Goal: Contribute content: Contribute content

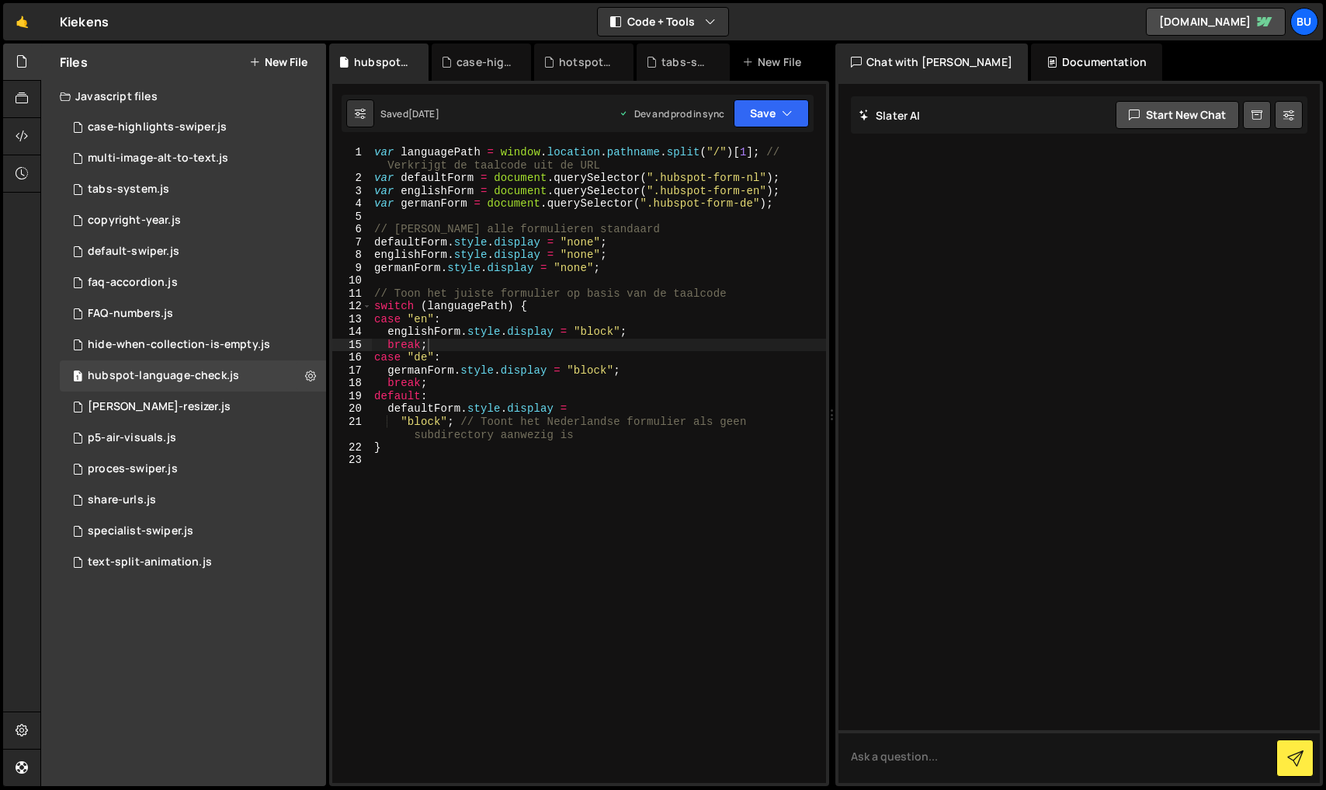
click at [283, 56] on button "New File" at bounding box center [278, 62] width 58 height 12
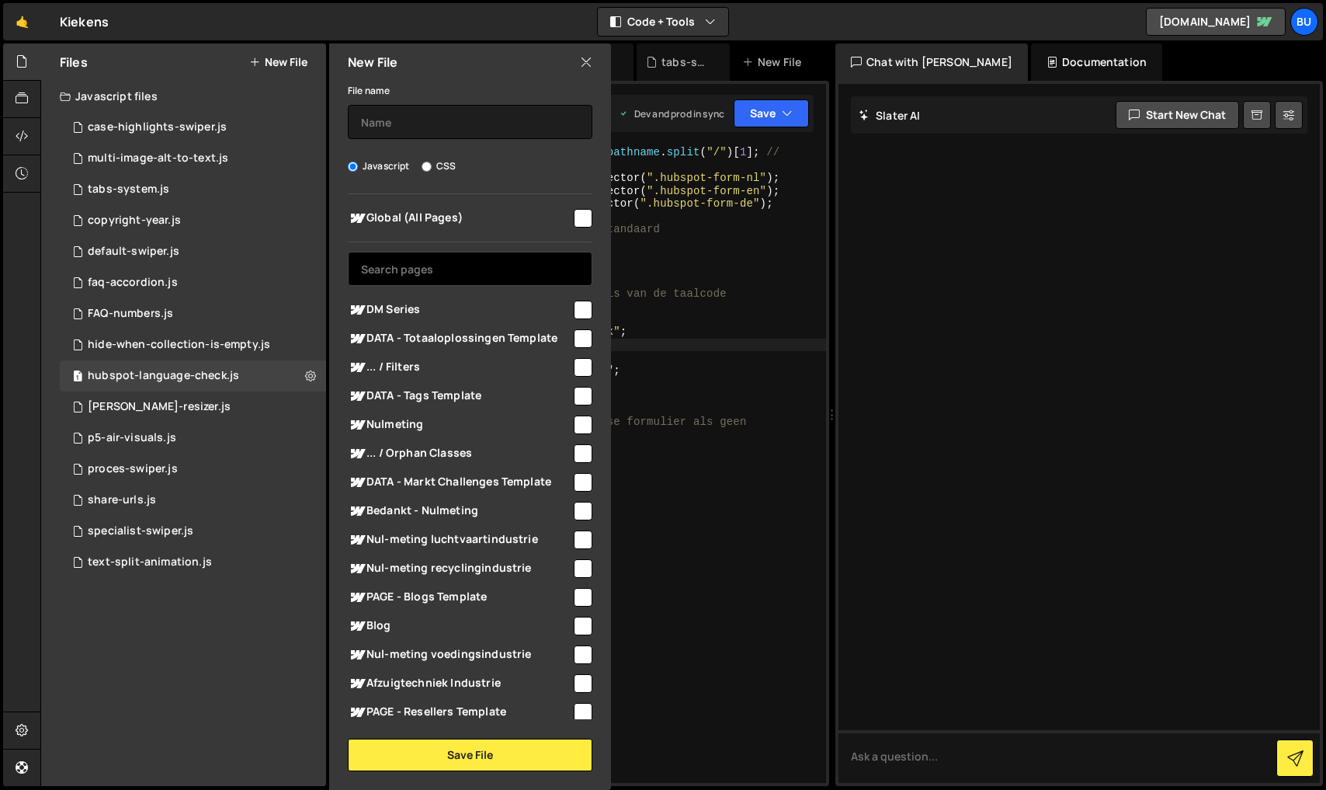
click at [453, 271] on input "text" at bounding box center [470, 269] width 245 height 34
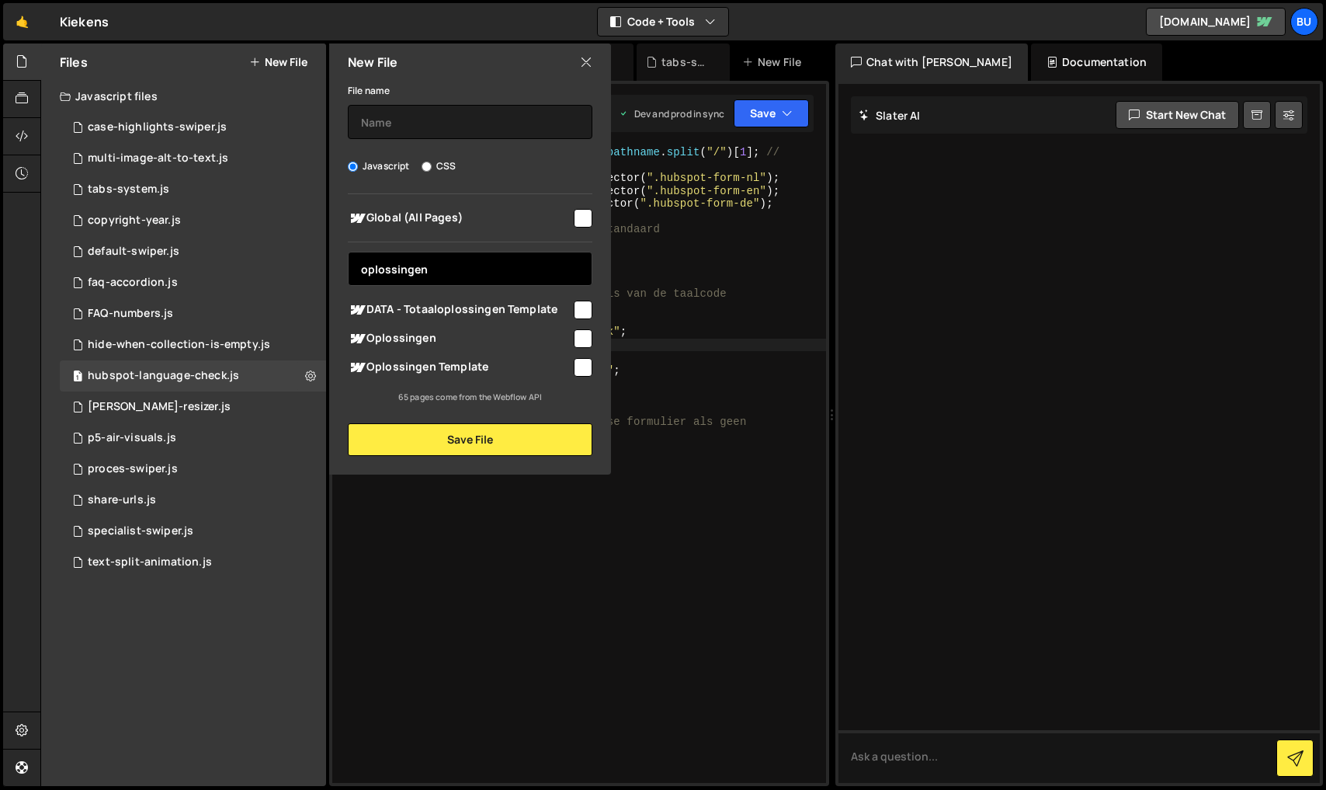
type input "oplossingen"
click at [579, 364] on input "checkbox" at bounding box center [583, 367] width 19 height 19
checkbox input "true"
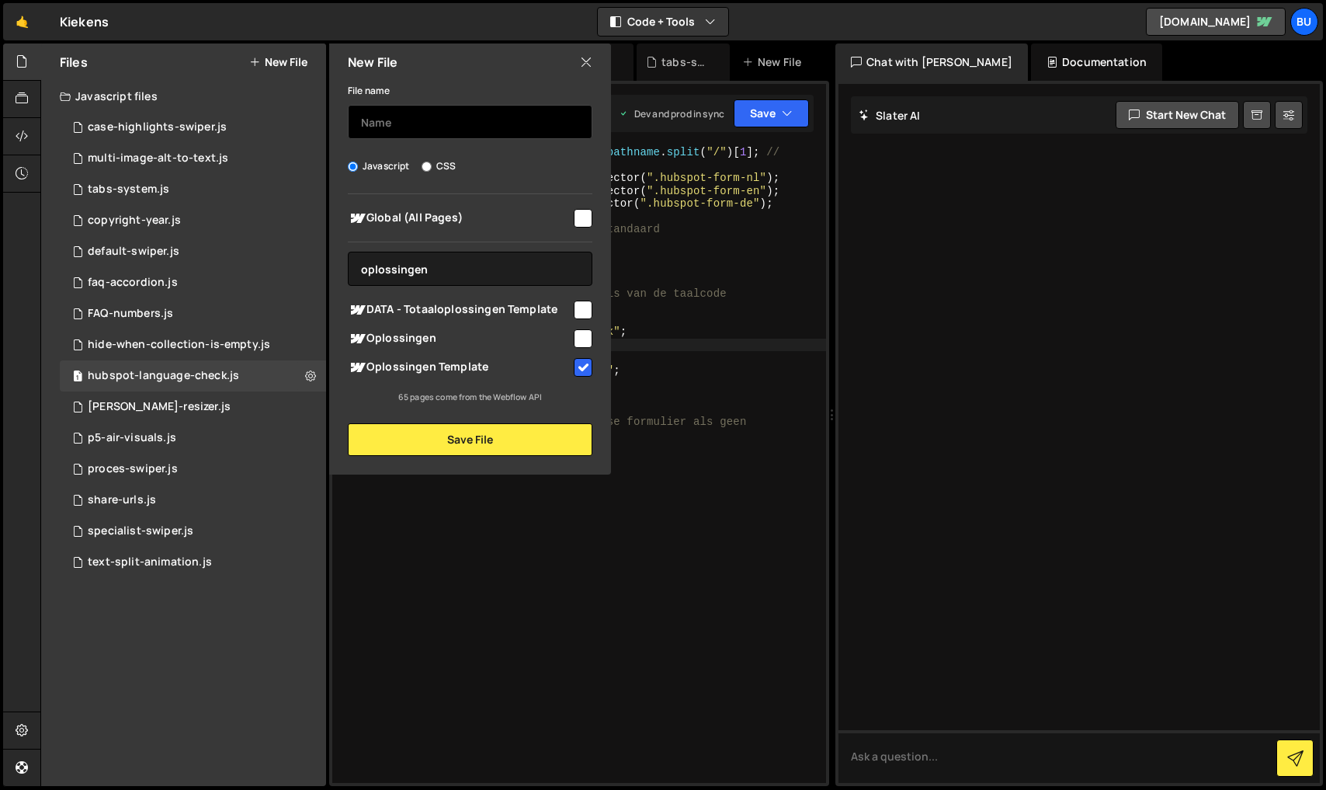
click at [435, 123] on input "text" at bounding box center [470, 122] width 245 height 34
type input "L"
type input "D"
type input "dm-series-loop-thumbnail"
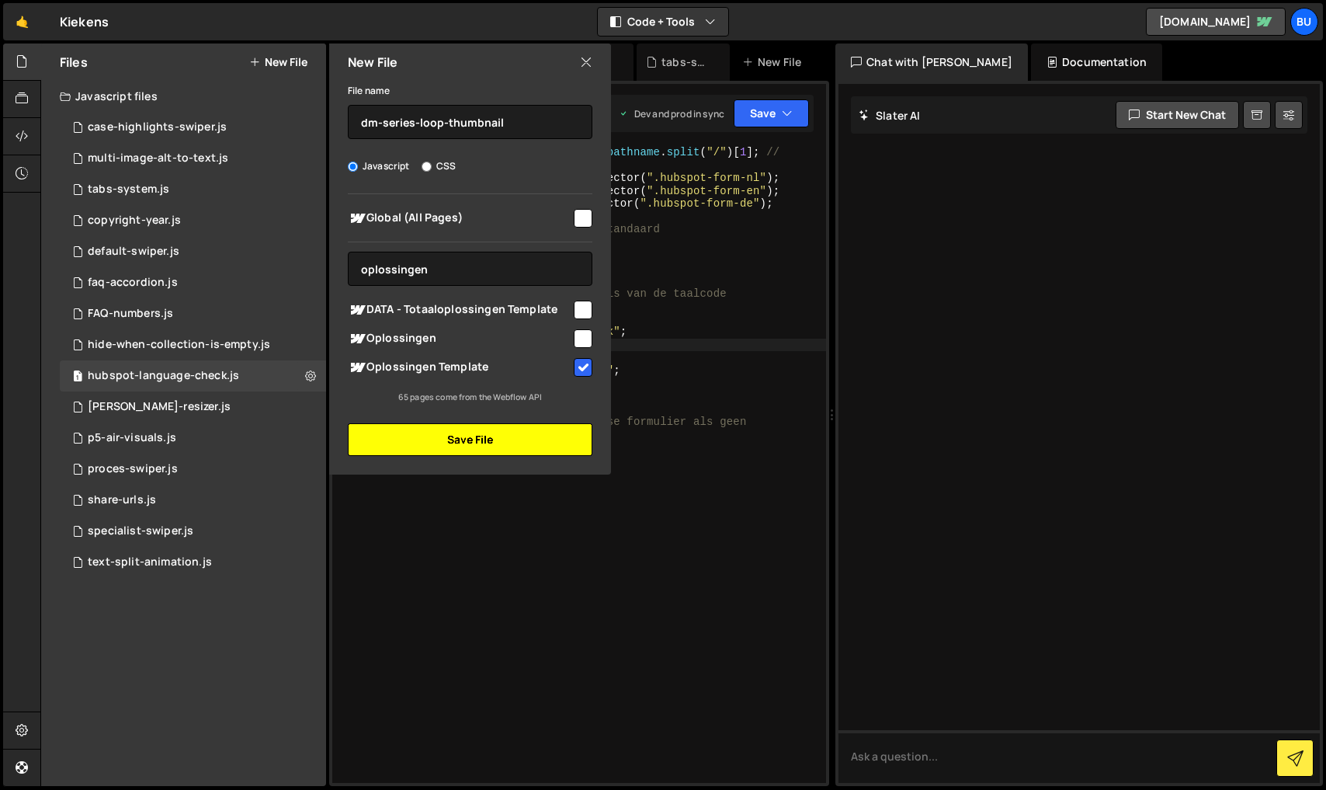
click at [481, 438] on button "Save File" at bounding box center [470, 439] width 245 height 33
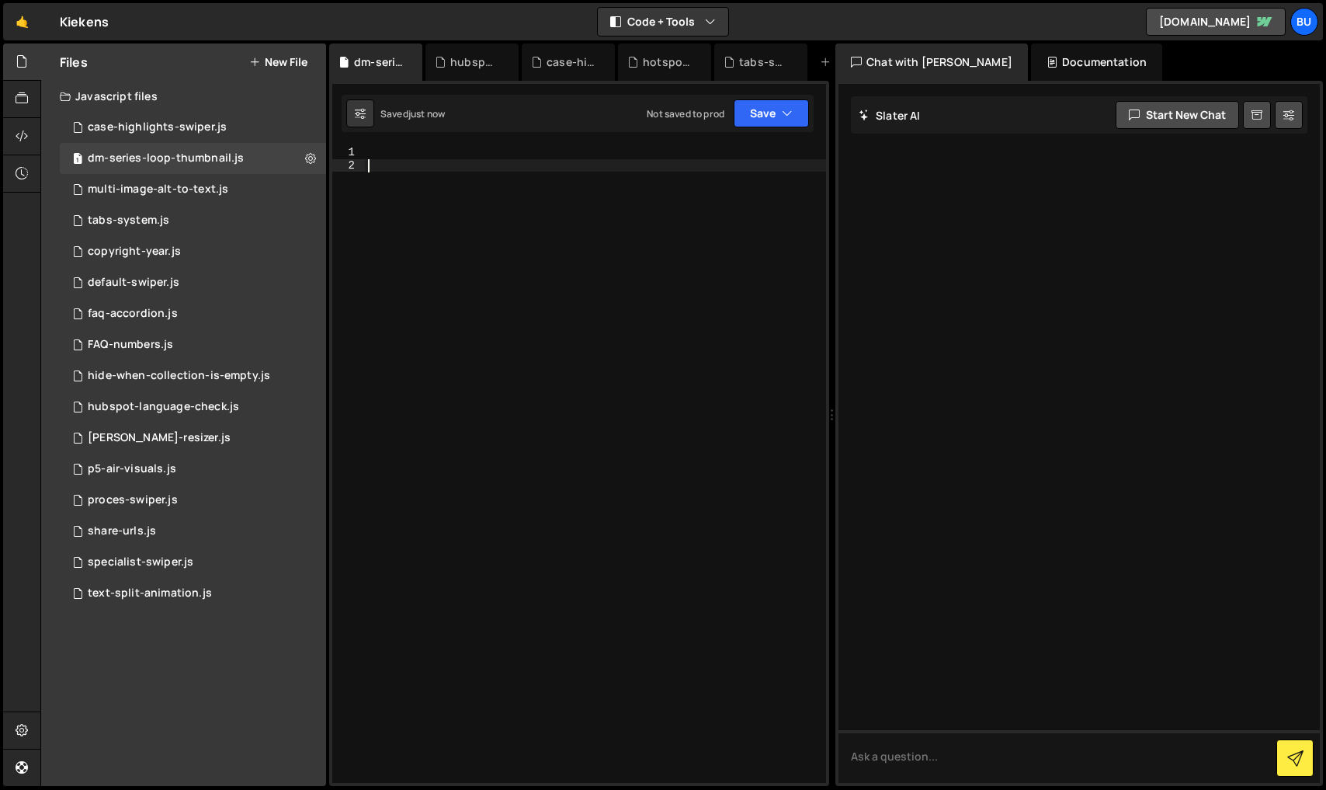
click at [481, 244] on div at bounding box center [595, 477] width 461 height 662
paste textarea "</script>"
type textarea "</script>"
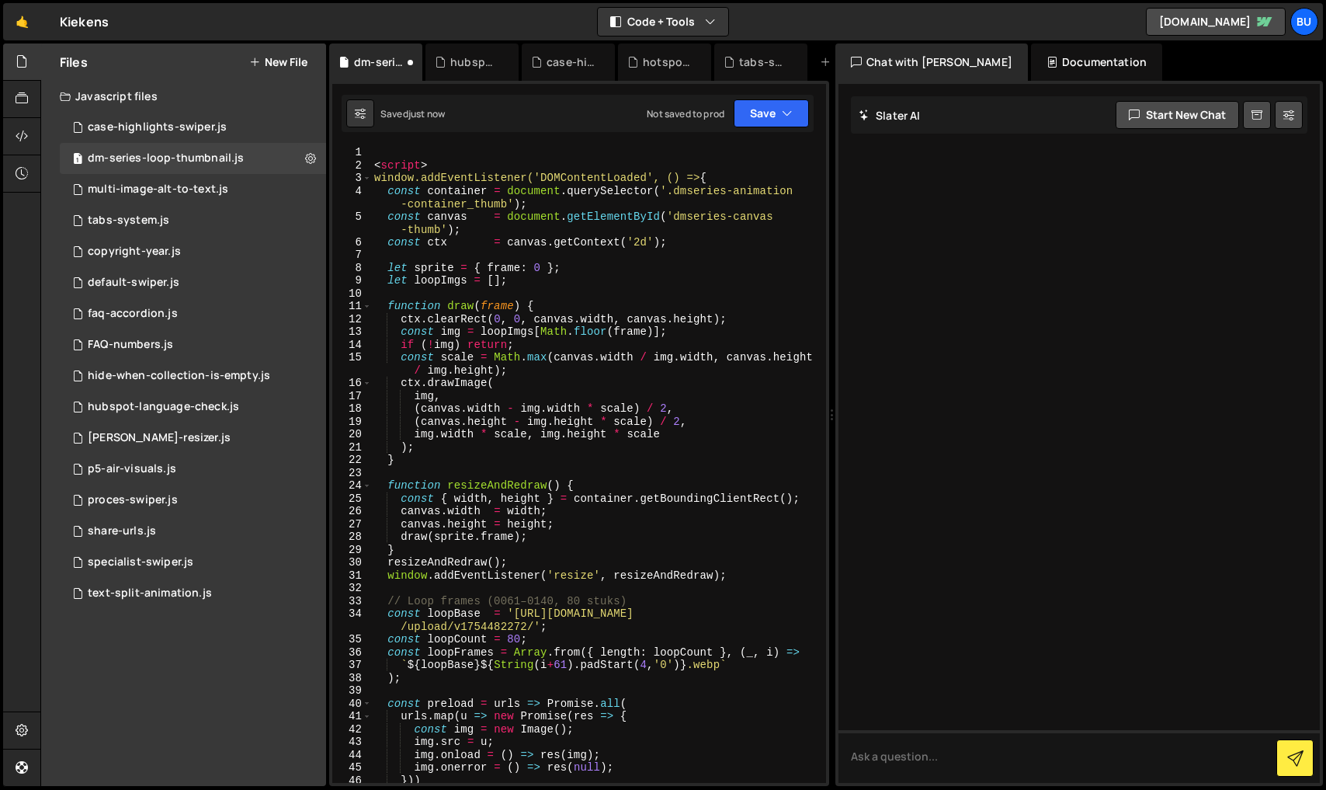
click at [388, 150] on div "< script > window.addEventListener('DOMContentLoaded', () => { const container …" at bounding box center [595, 477] width 449 height 662
drag, startPoint x: 440, startPoint y: 167, endPoint x: 320, endPoint y: 142, distance: 122.9
click at [320, 142] on div "Files New File Javascript files 1 case-highlights-swiper.js 0 1 dm-series-loop-…" at bounding box center [683, 414] width 1286 height 743
type textarea "<script>"
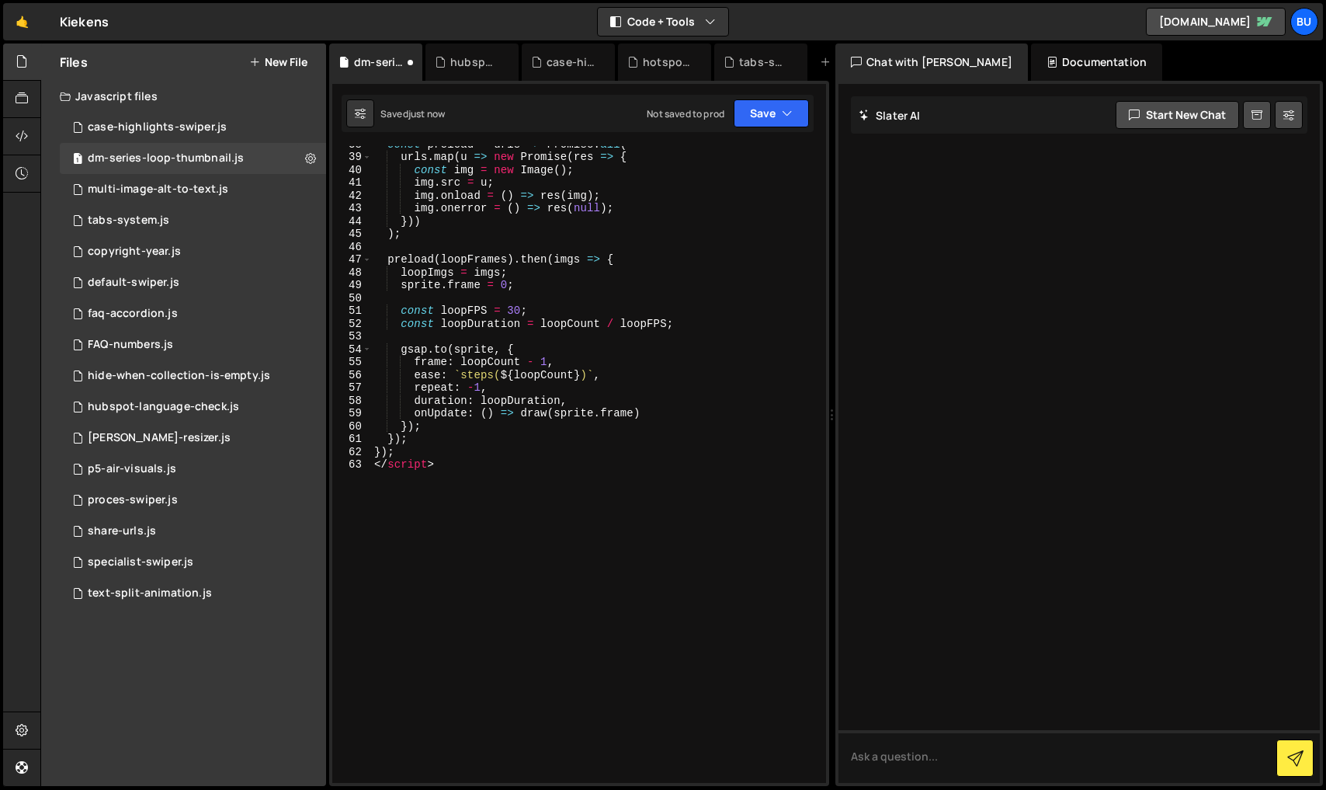
scroll to position [533, 0]
drag, startPoint x: 456, startPoint y: 464, endPoint x: 350, endPoint y: 463, distance: 106.4
click at [350, 463] on div "window.addEventListener('DOMContentLoaded', () => { 38 39 40 41 42 43 44 45 46 …" at bounding box center [579, 464] width 494 height 637
type textarea "</script>"
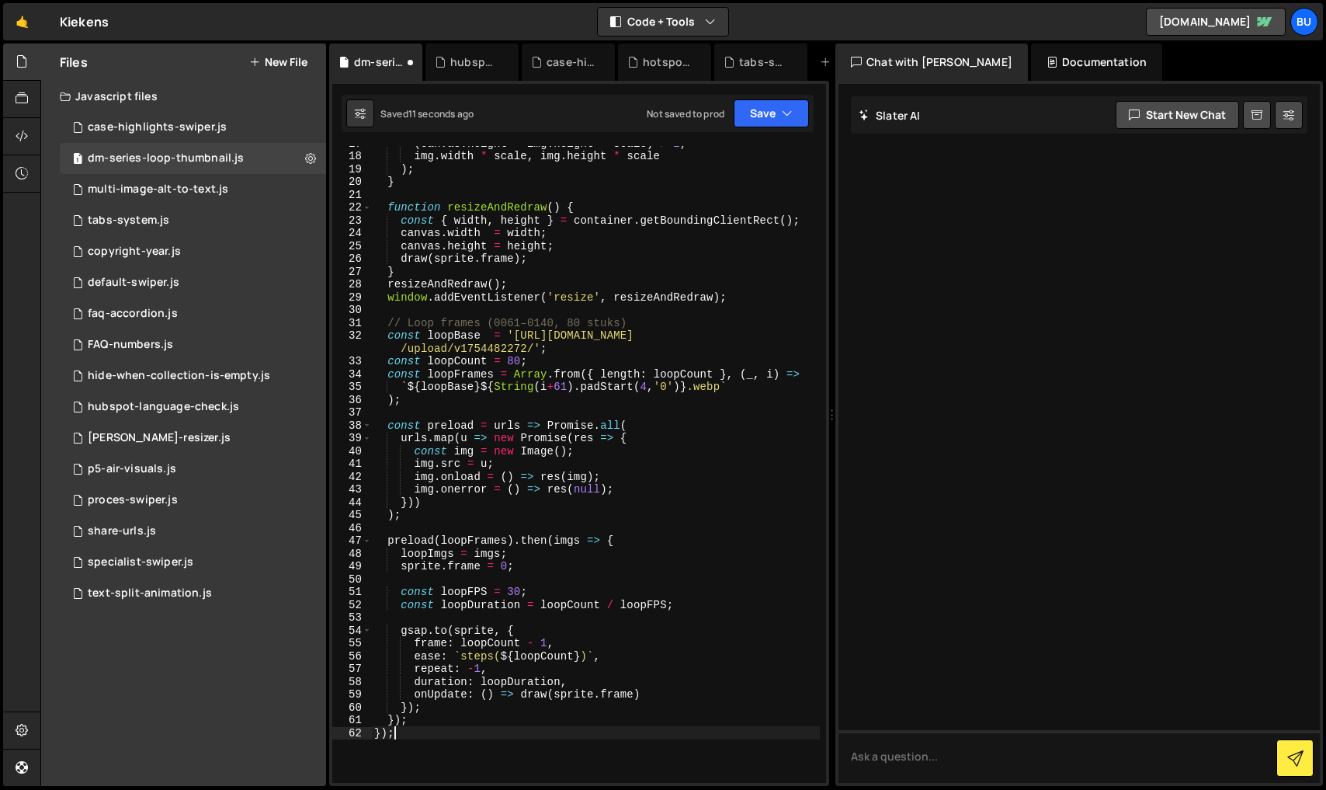
scroll to position [0, 0]
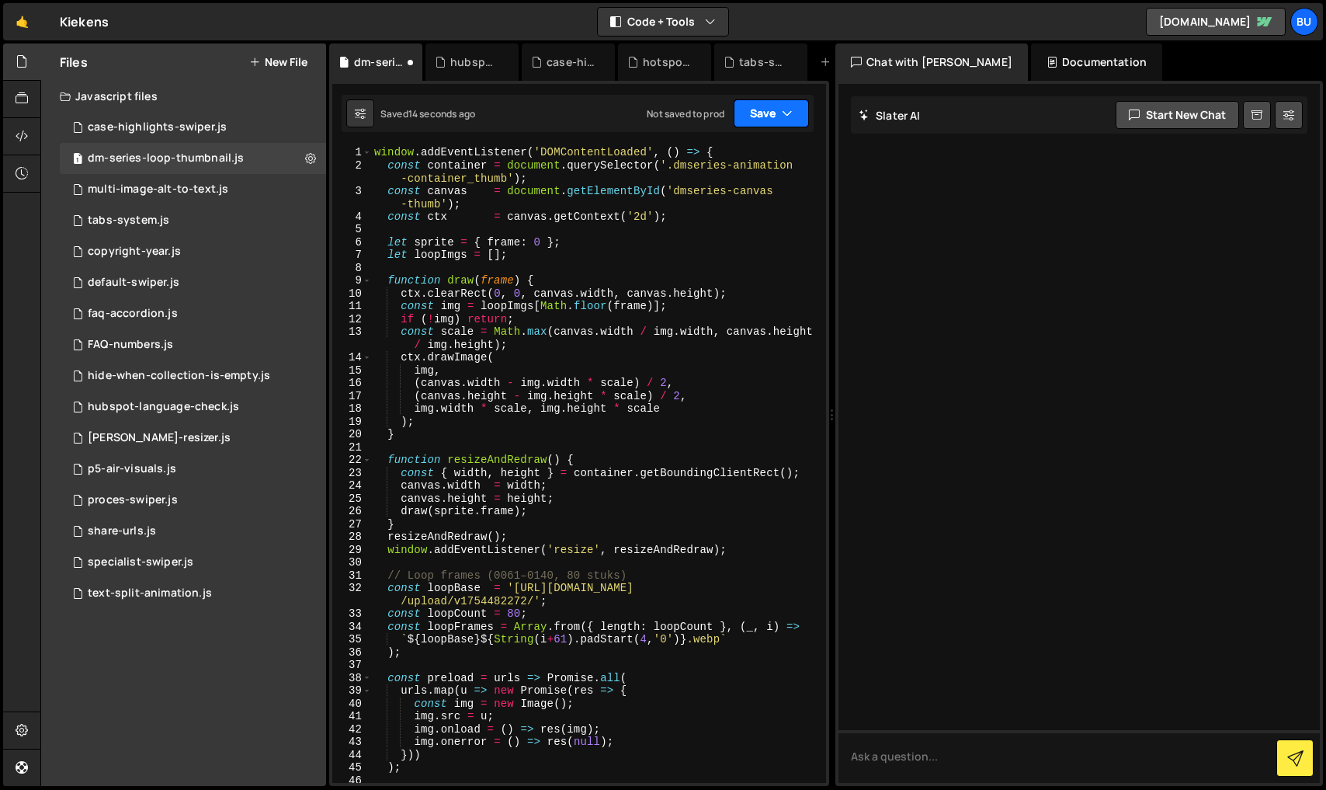
click at [777, 122] on button "Save" at bounding box center [771, 113] width 75 height 28
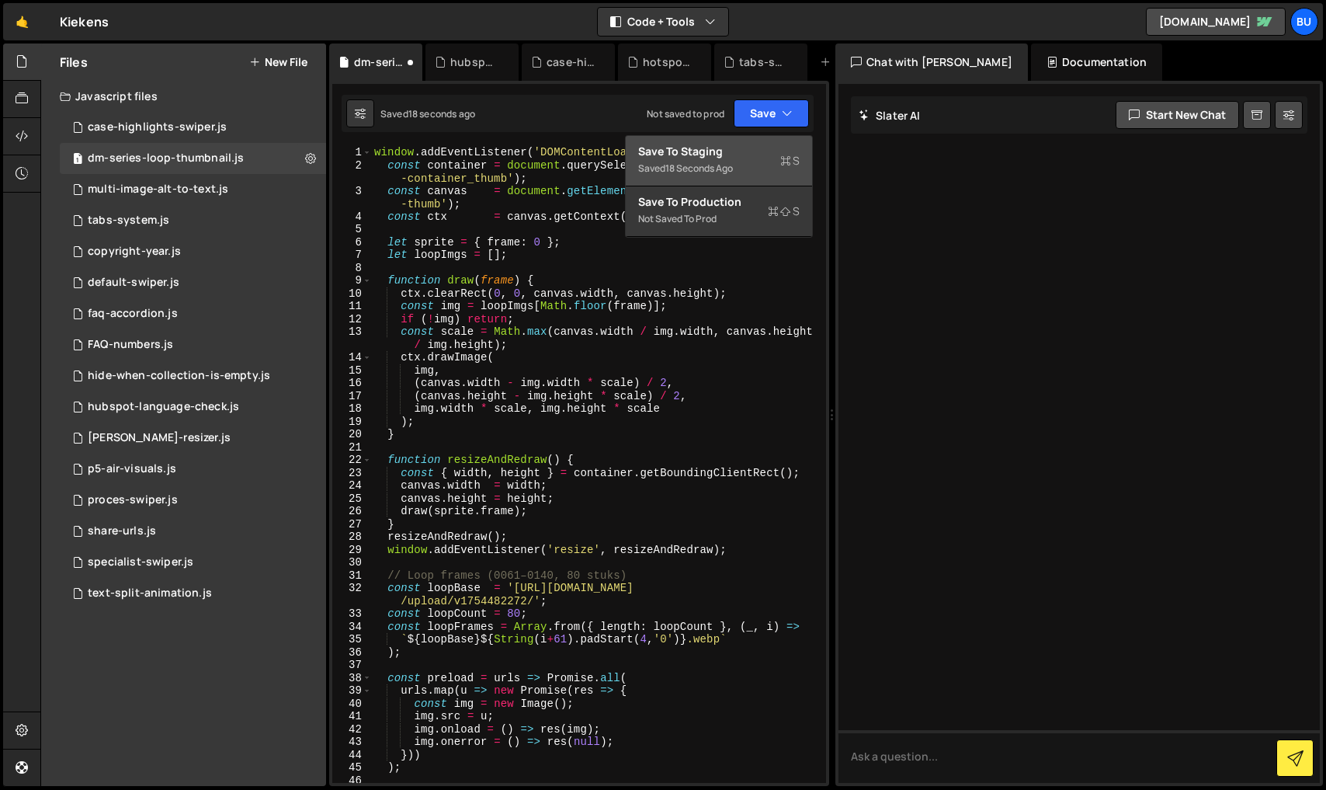
click at [693, 151] on div "Save to Staging S" at bounding box center [718, 152] width 161 height 16
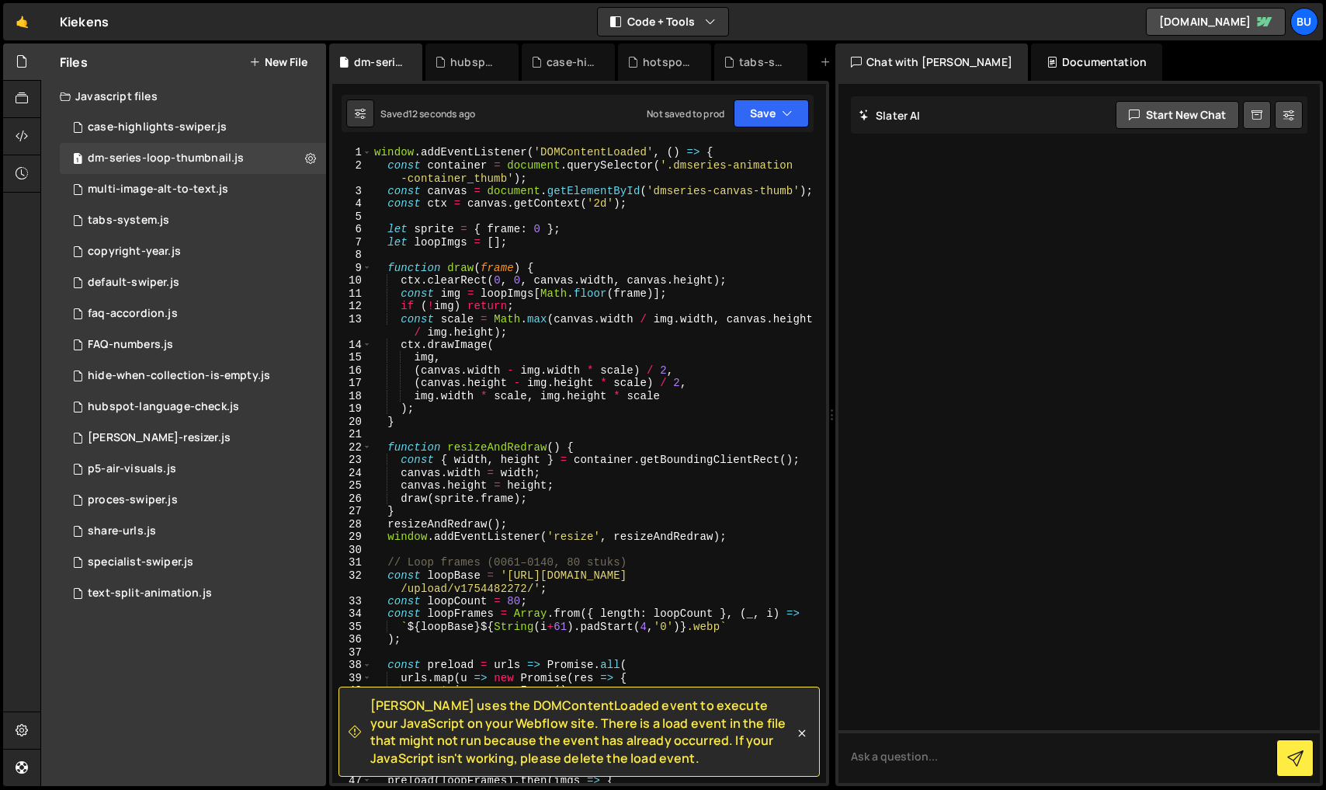
click at [580, 331] on div "window . addEventListener ( 'DOMContentLoaded' , ( ) => { const container = doc…" at bounding box center [595, 477] width 449 height 662
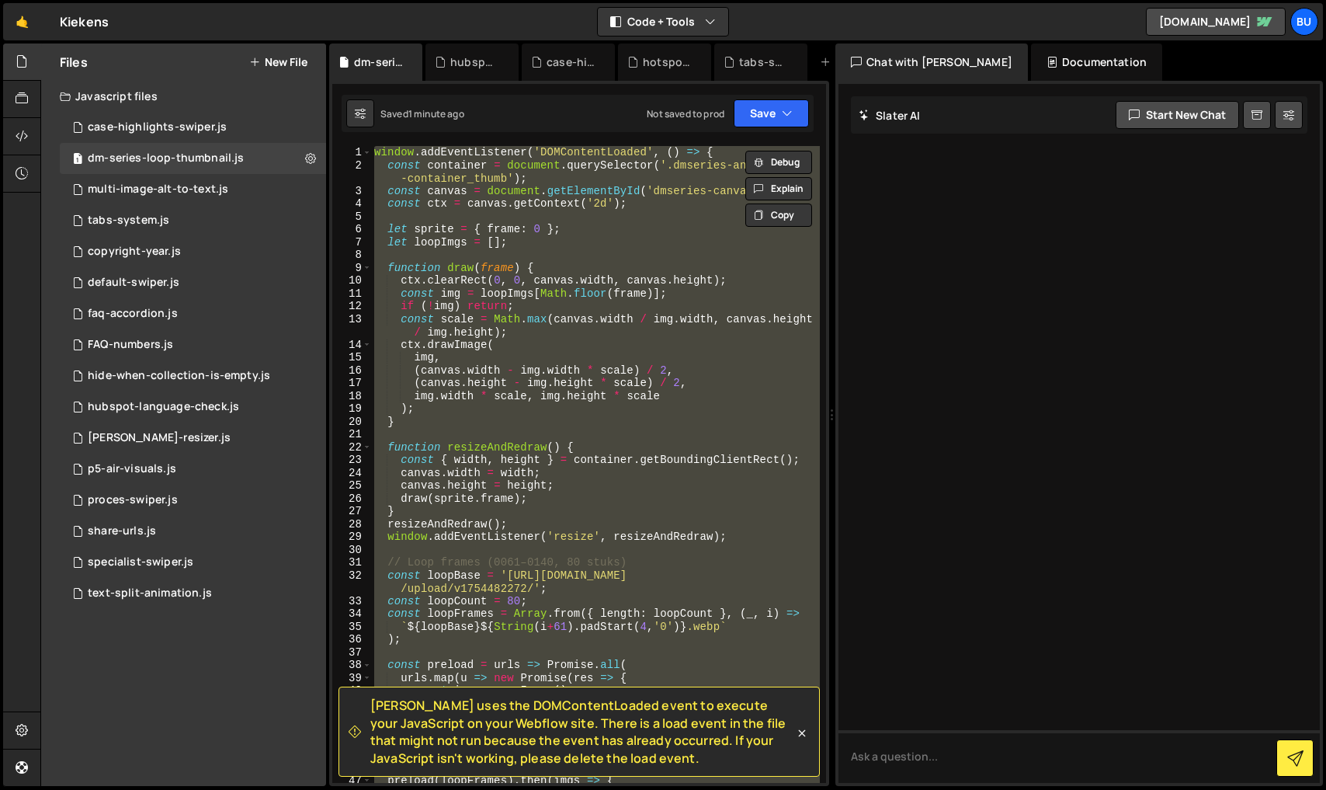
click at [663, 352] on div "window . addEventListener ( 'DOMContentLoaded' , ( ) => { const container = doc…" at bounding box center [595, 464] width 449 height 637
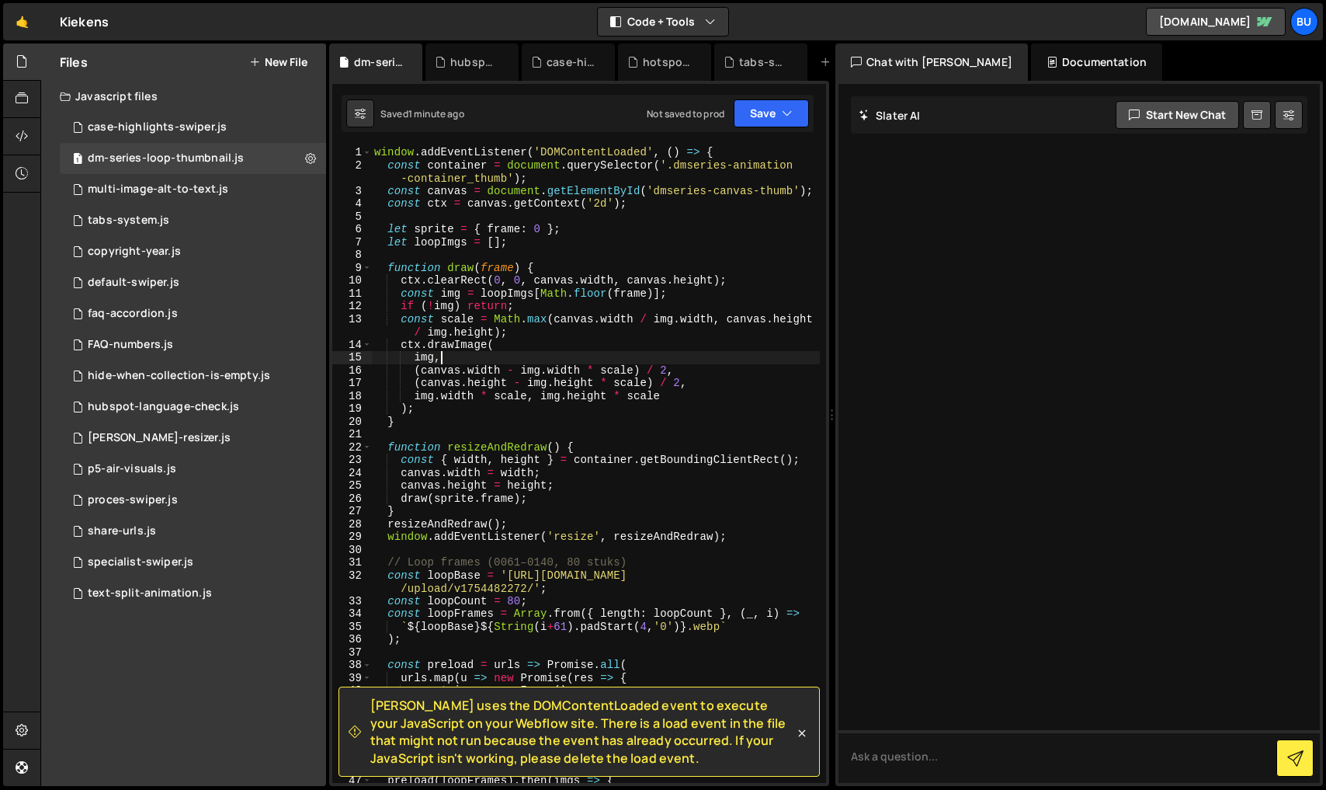
type textarea "});"
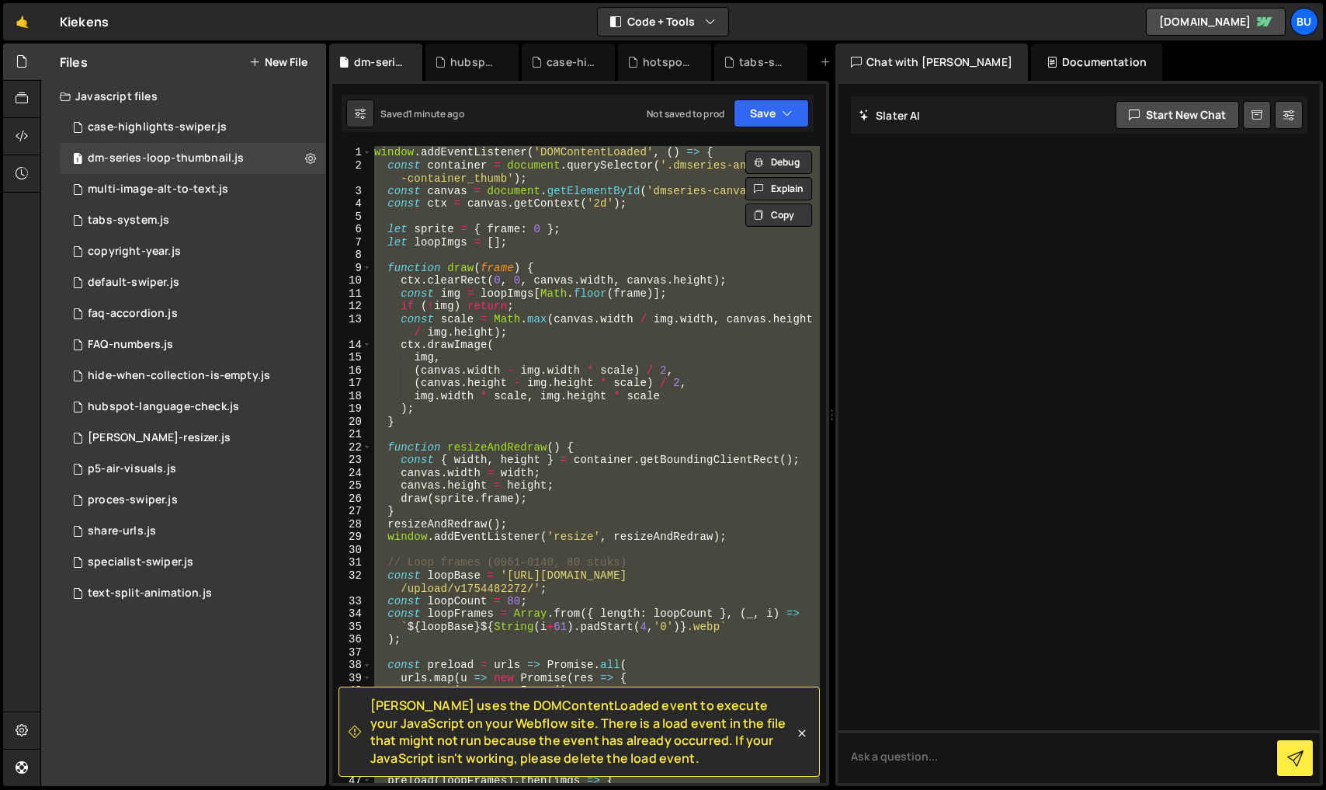
paste textarea
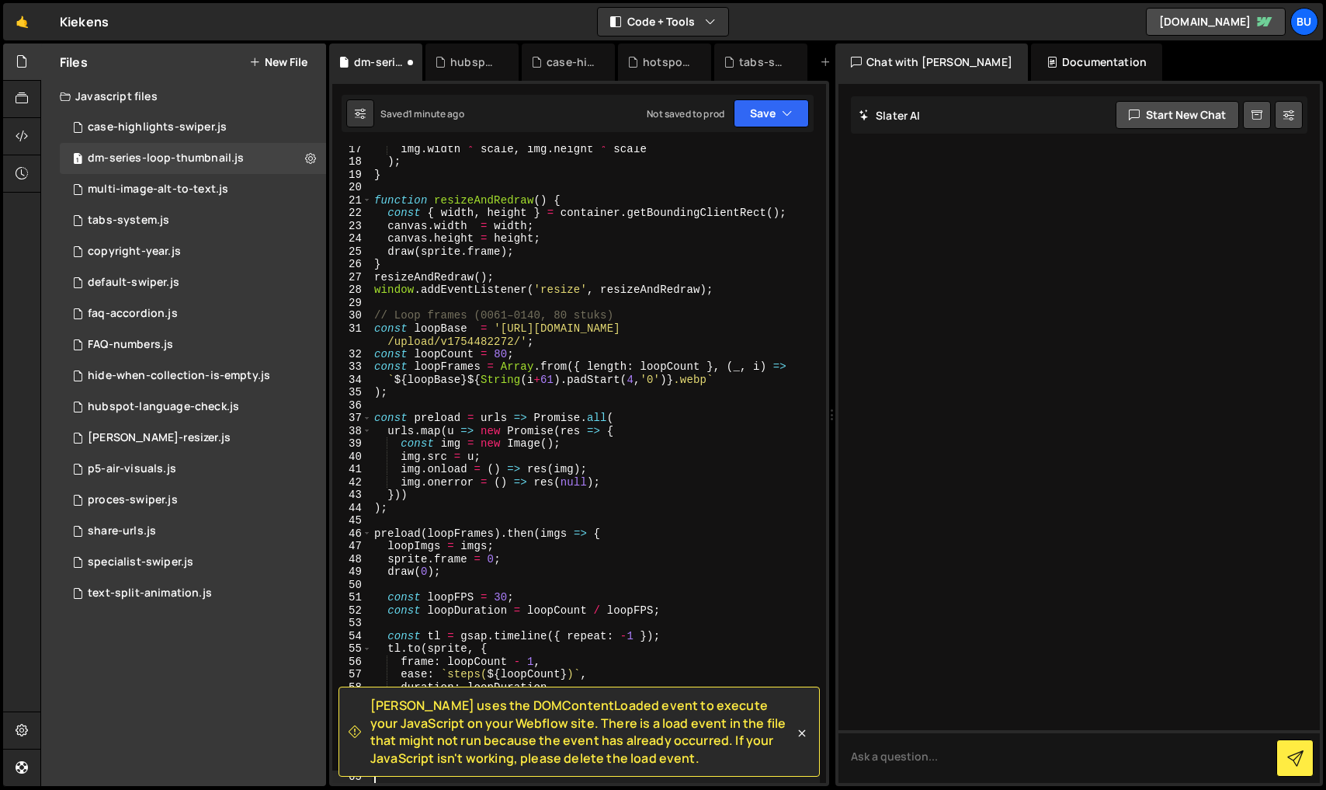
scroll to position [247, 0]
click at [789, 121] on button "Save" at bounding box center [771, 113] width 75 height 28
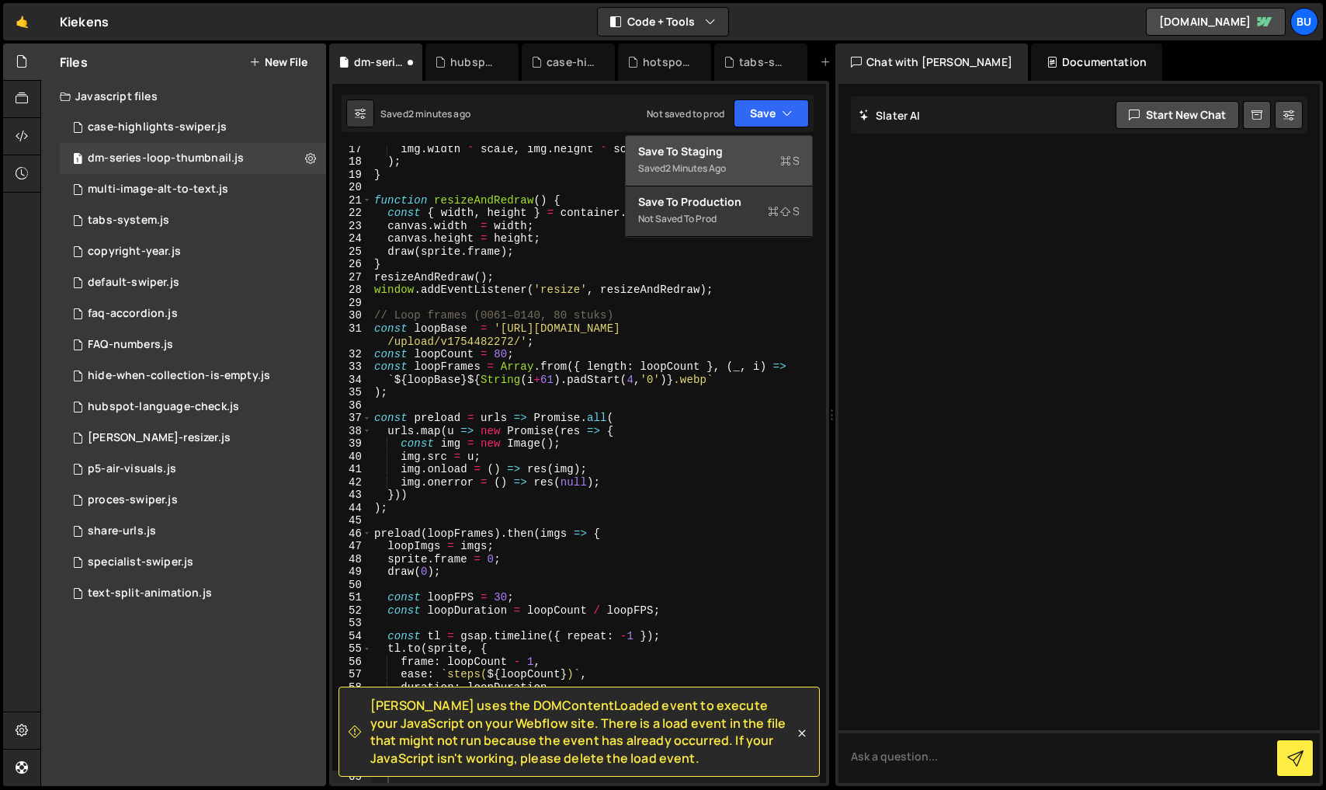
click at [724, 151] on div "Save to Staging S" at bounding box center [718, 152] width 161 height 16
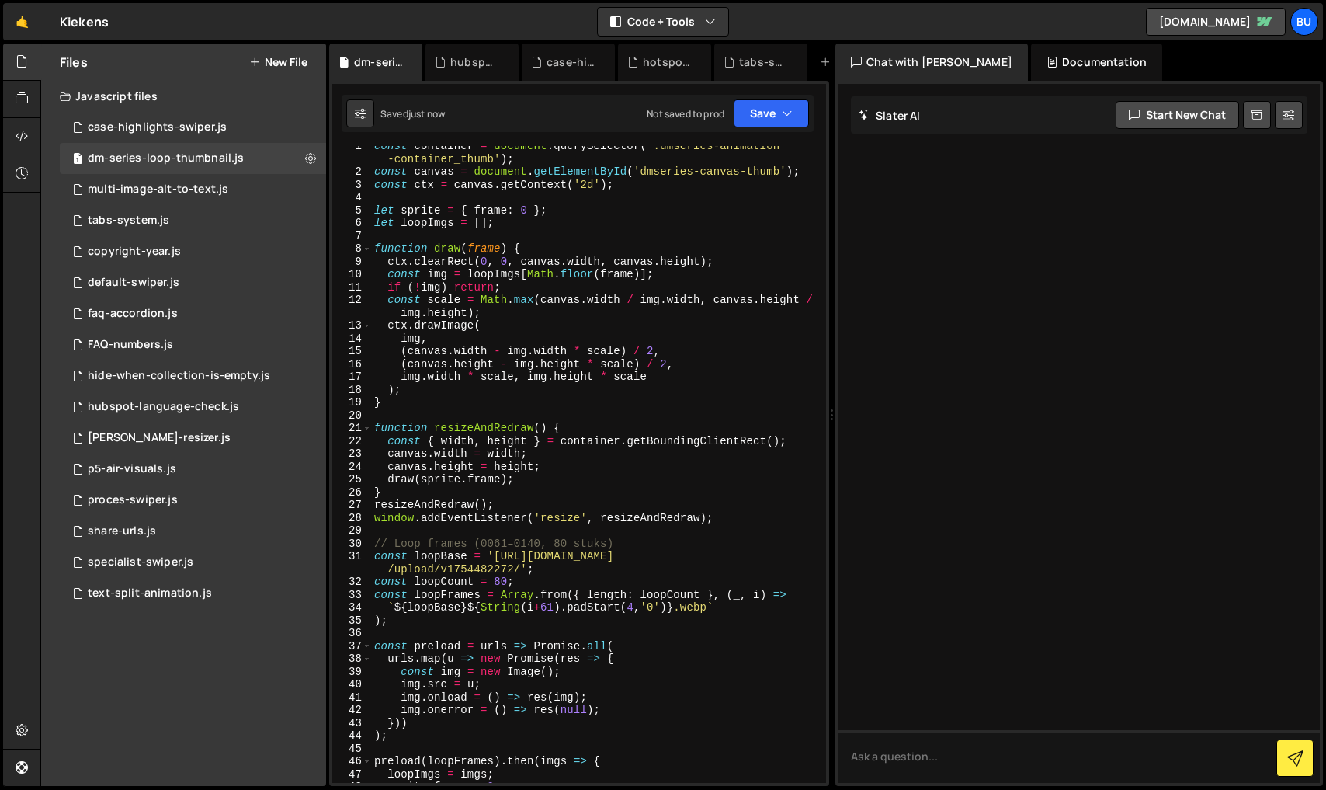
scroll to position [0, 0]
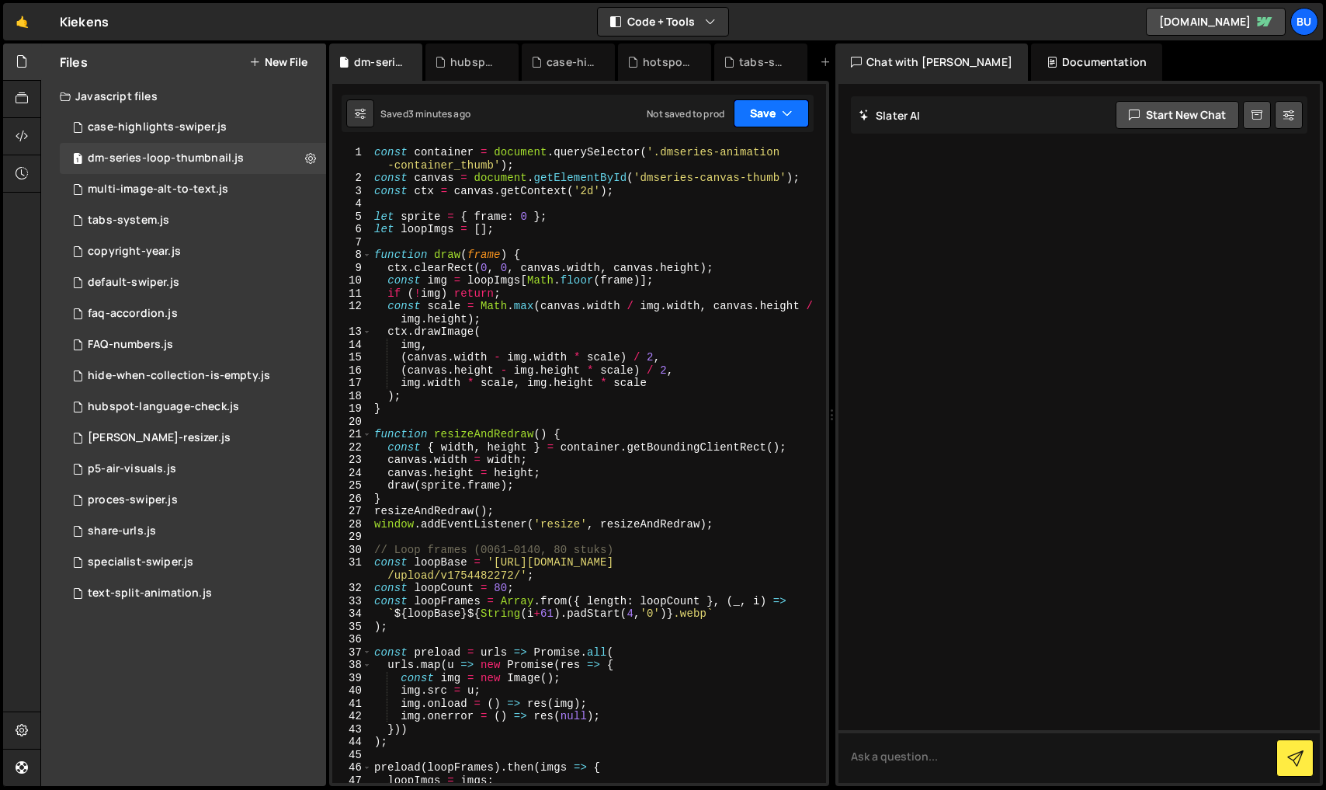
click at [772, 125] on button "Save" at bounding box center [771, 113] width 75 height 28
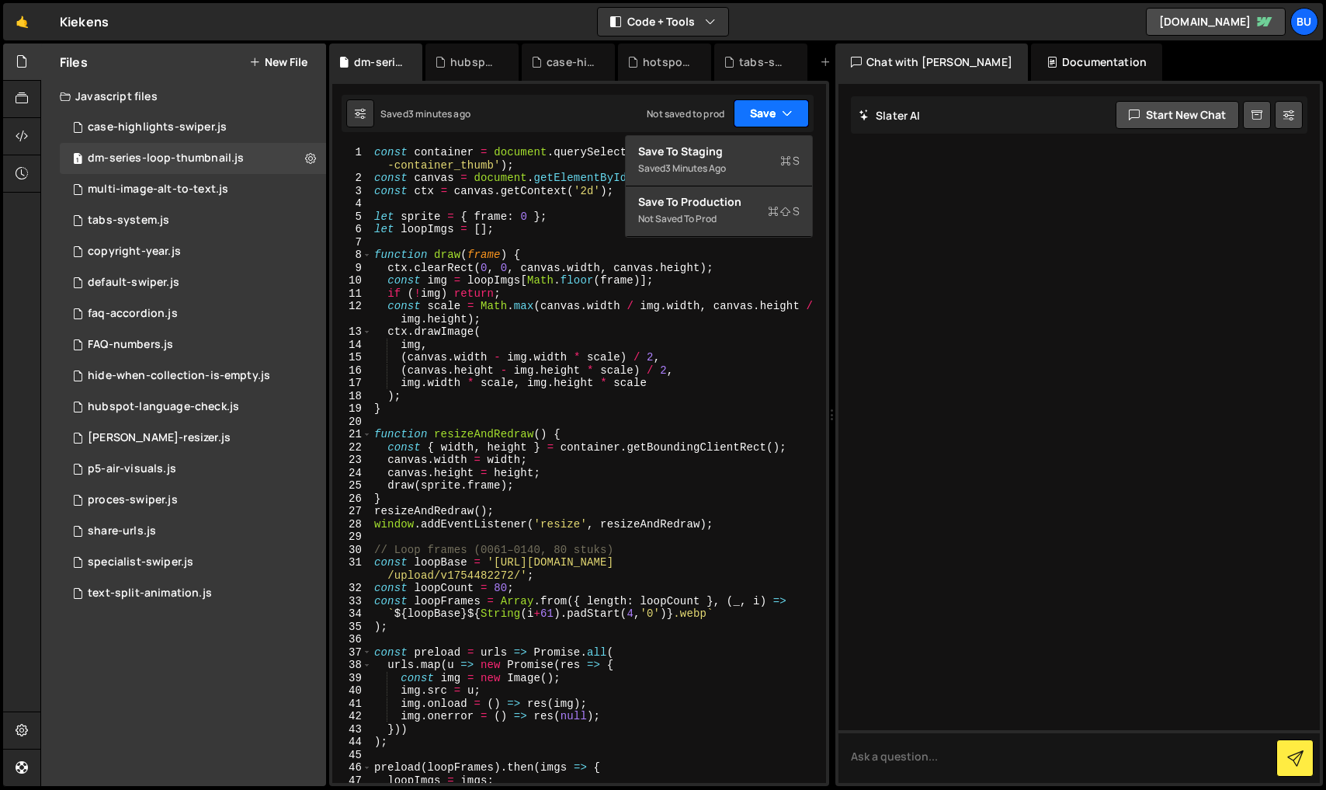
click at [754, 114] on button "Save" at bounding box center [771, 113] width 75 height 28
